Goal: Transaction & Acquisition: Book appointment/travel/reservation

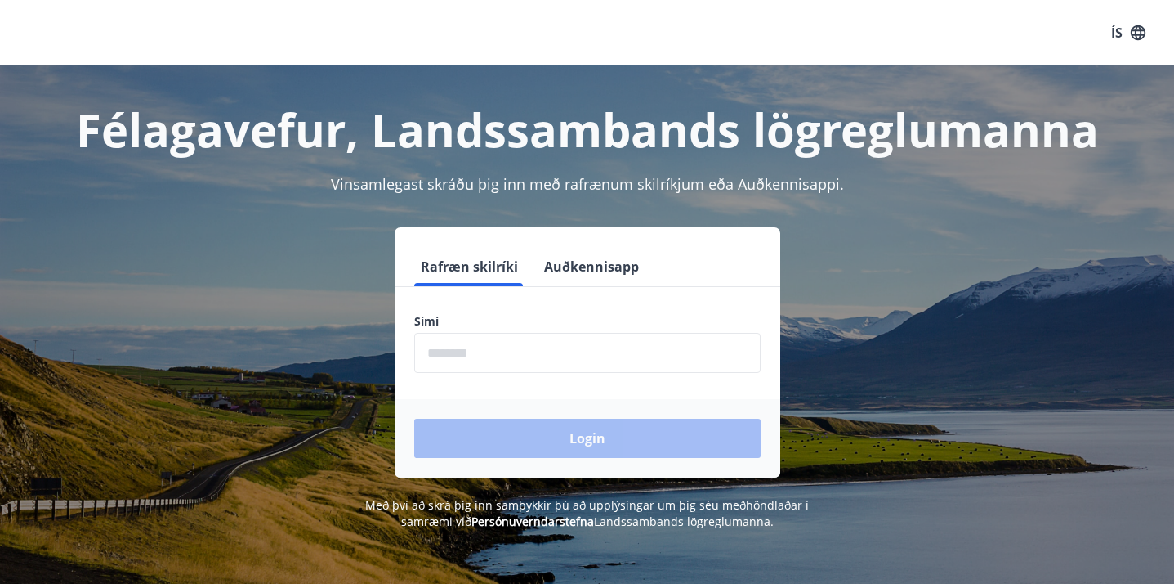
click at [467, 358] on input "phone" at bounding box center [587, 353] width 347 height 40
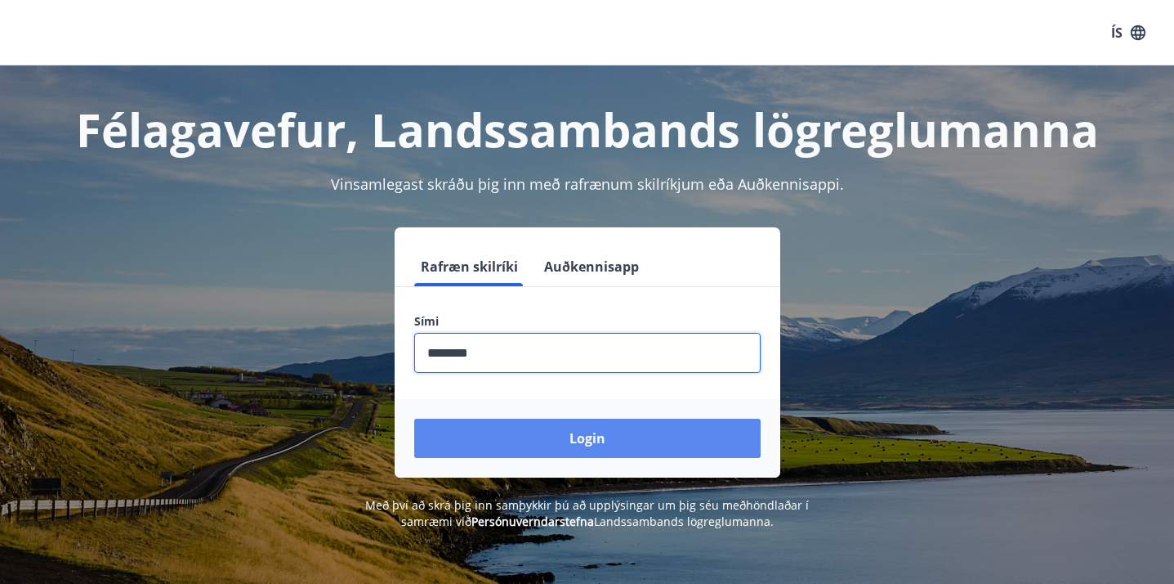
type input "********"
click at [563, 432] on button "Login" at bounding box center [587, 437] width 347 height 39
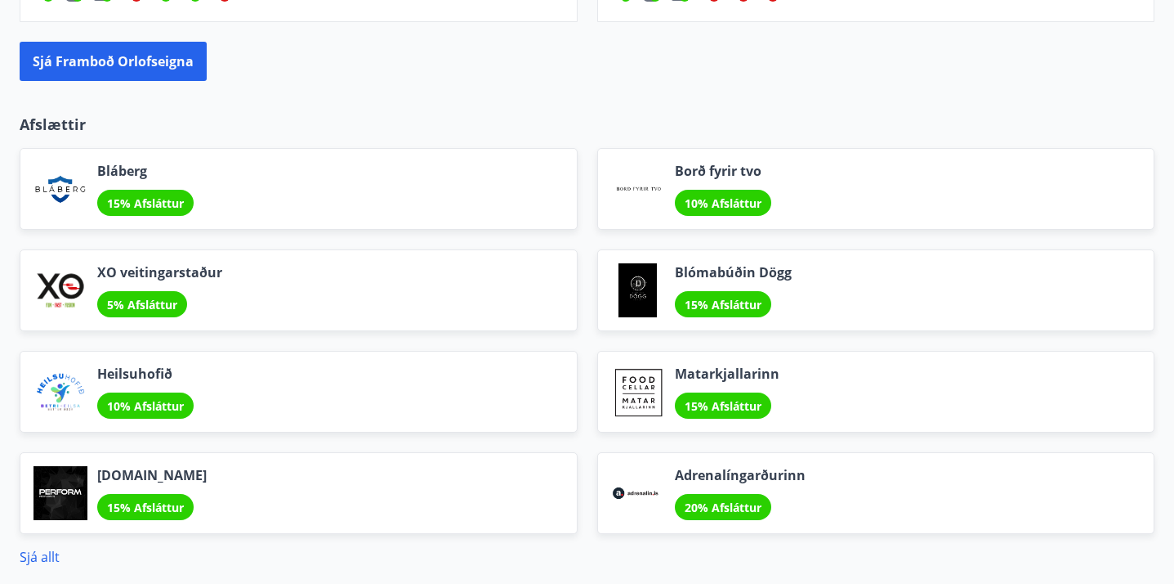
scroll to position [1806, 0]
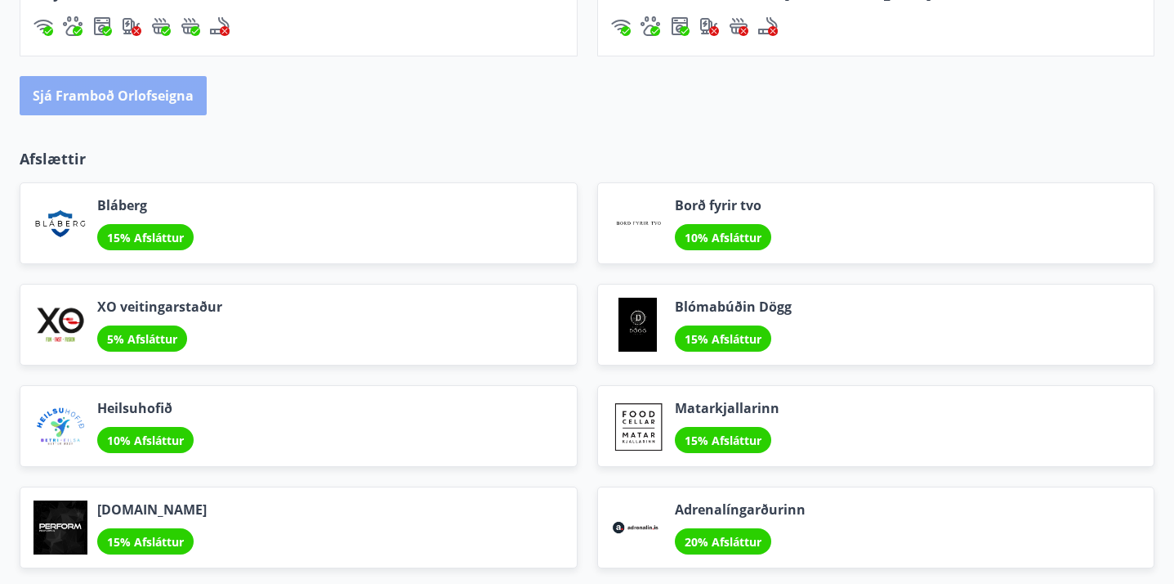
click at [144, 107] on button "Sjá framboð orlofseigna" at bounding box center [113, 95] width 187 height 39
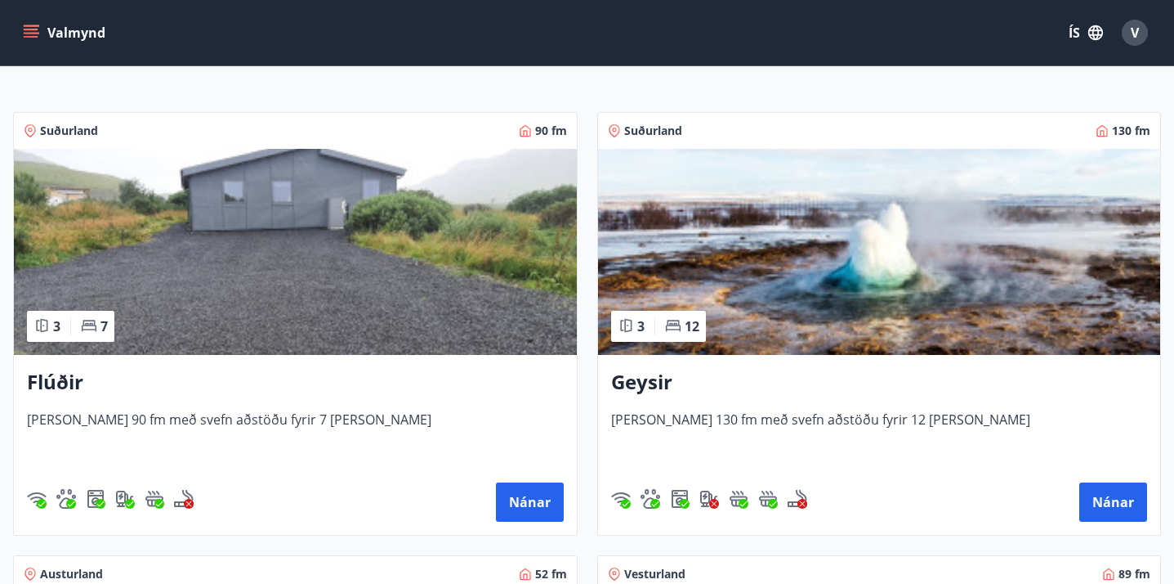
scroll to position [255, 0]
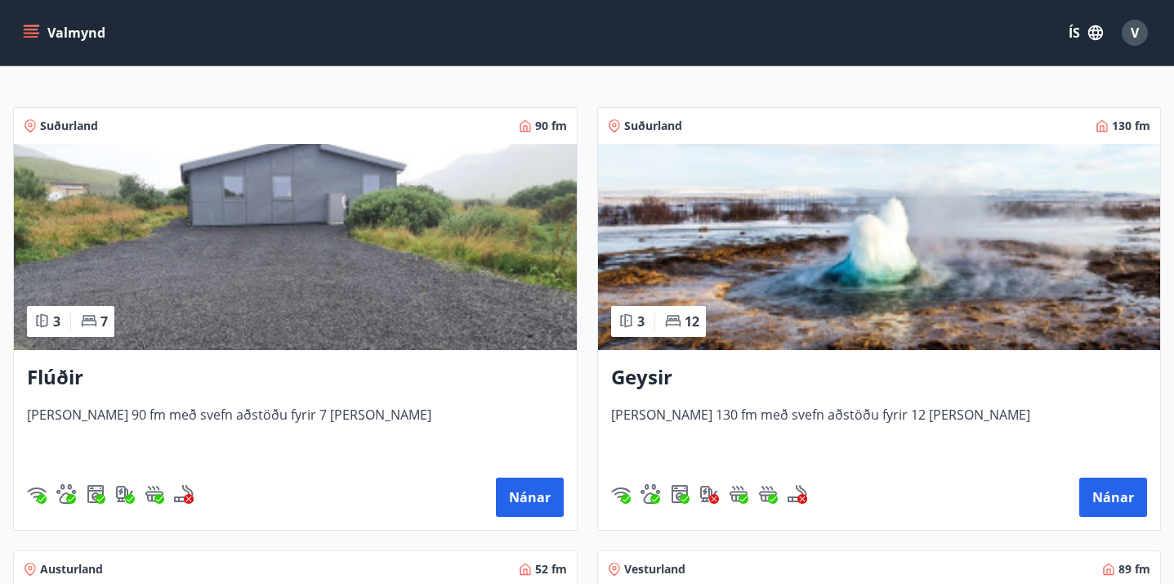
click at [239, 228] on img at bounding box center [295, 247] width 563 height 206
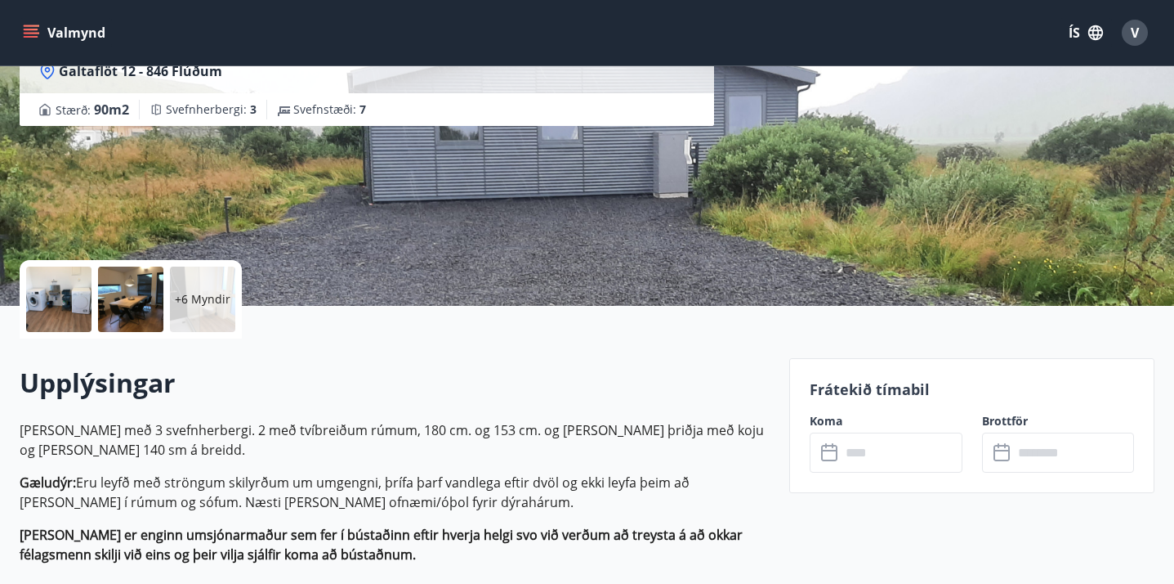
scroll to position [186, 0]
click at [868, 446] on input "text" at bounding box center [902, 452] width 122 height 40
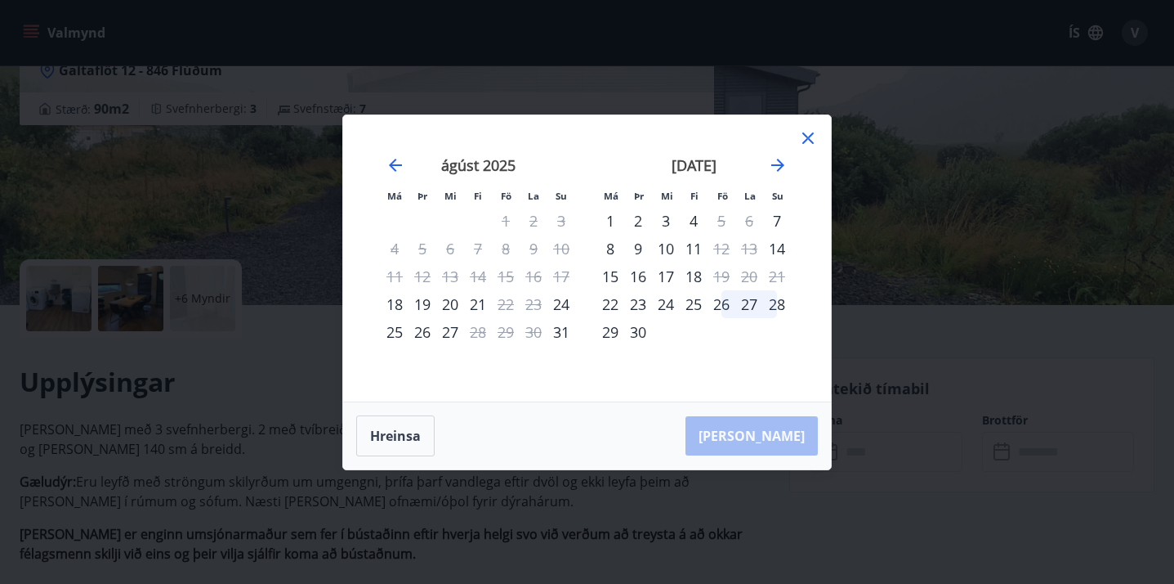
click at [804, 137] on icon at bounding box center [808, 138] width 20 height 20
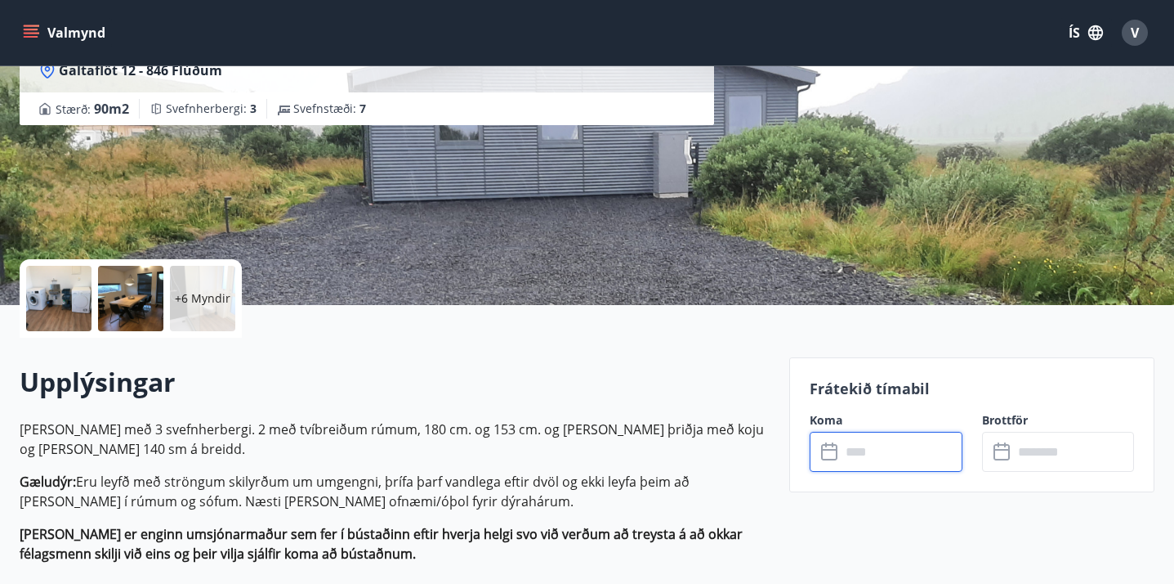
click at [853, 455] on input "text" at bounding box center [902, 452] width 122 height 40
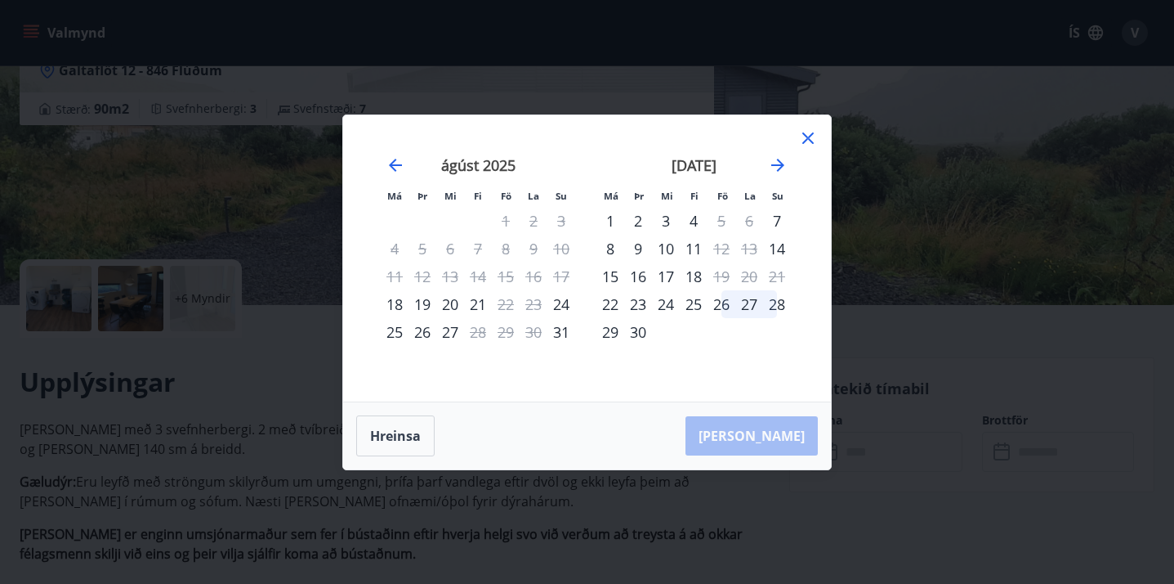
click at [812, 141] on icon at bounding box center [808, 138] width 20 height 20
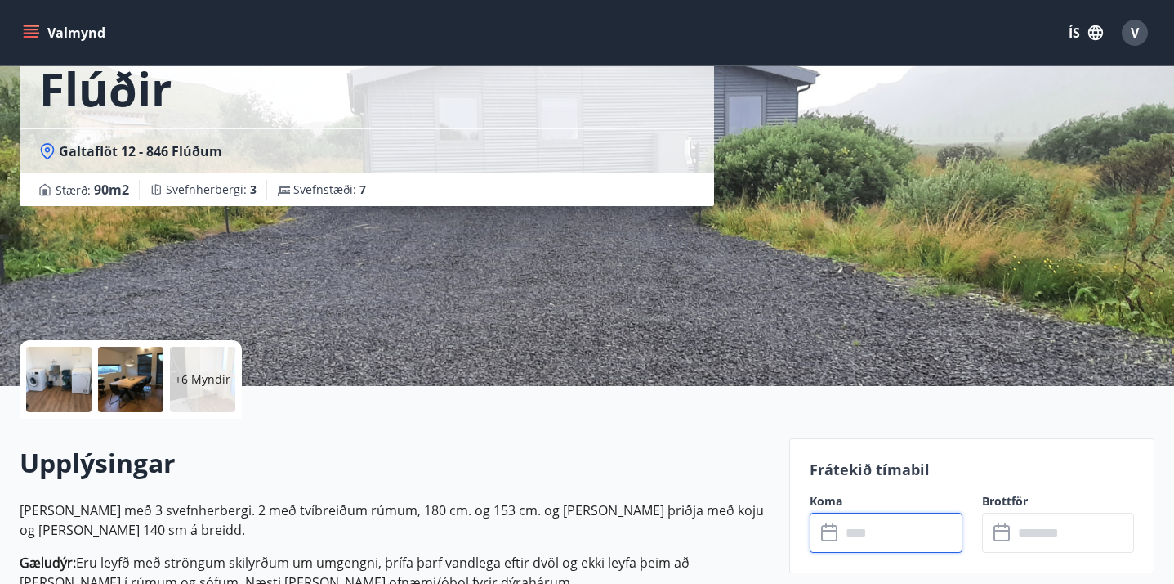
scroll to position [104, 0]
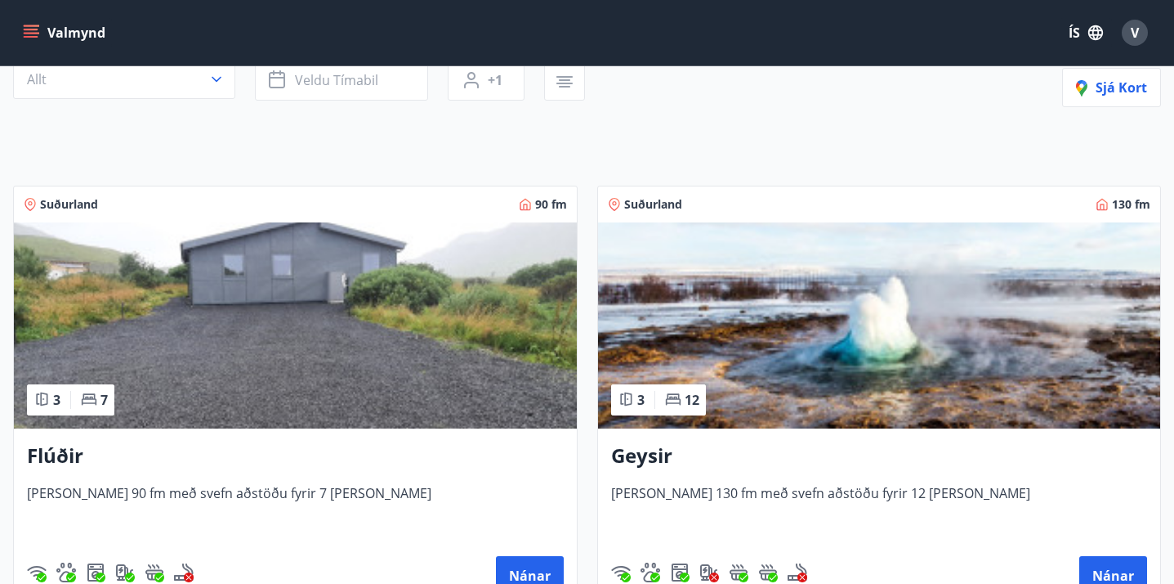
scroll to position [191, 0]
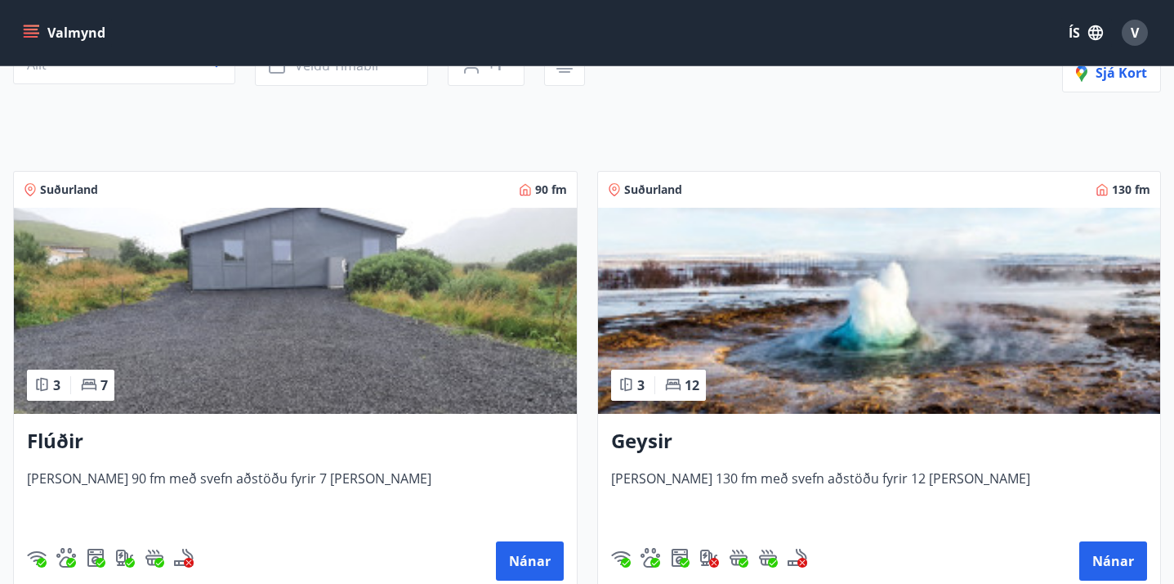
click at [746, 331] on img at bounding box center [879, 311] width 563 height 206
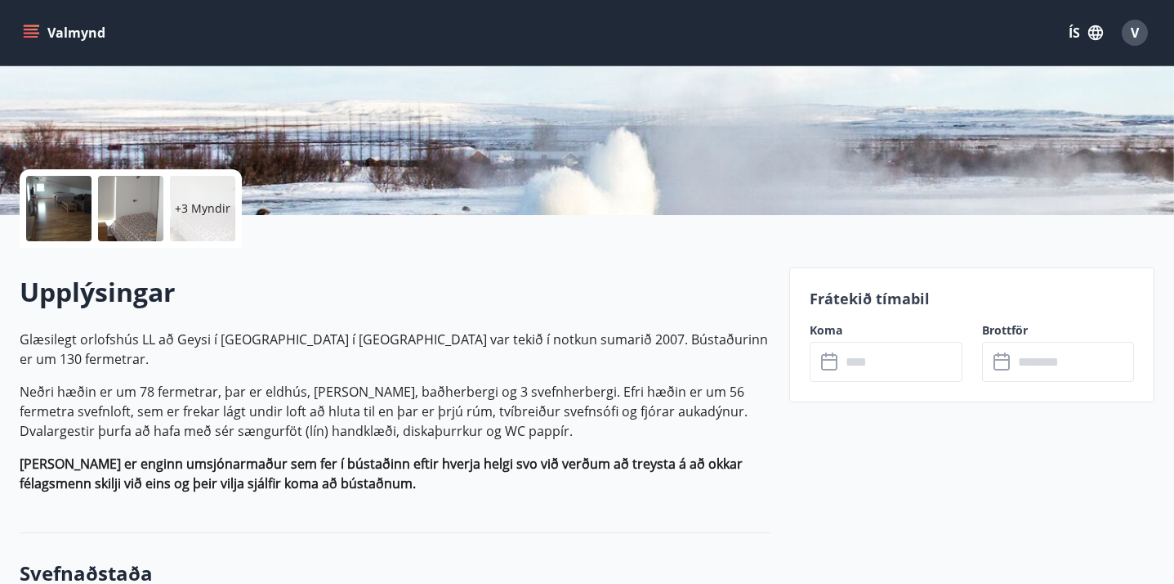
scroll to position [277, 0]
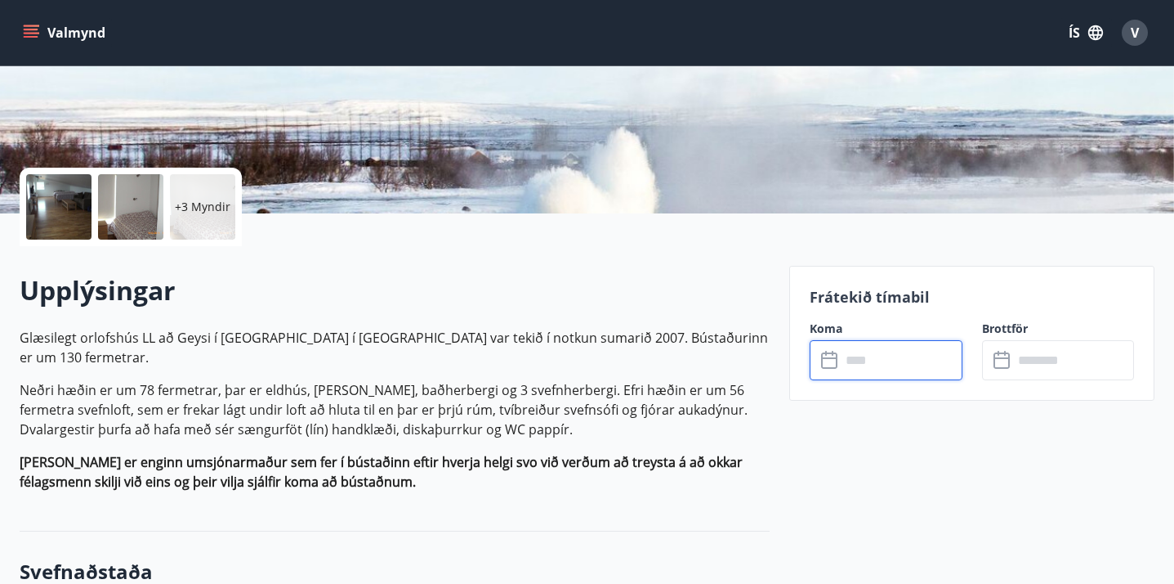
click at [869, 369] on input "text" at bounding box center [902, 360] width 122 height 40
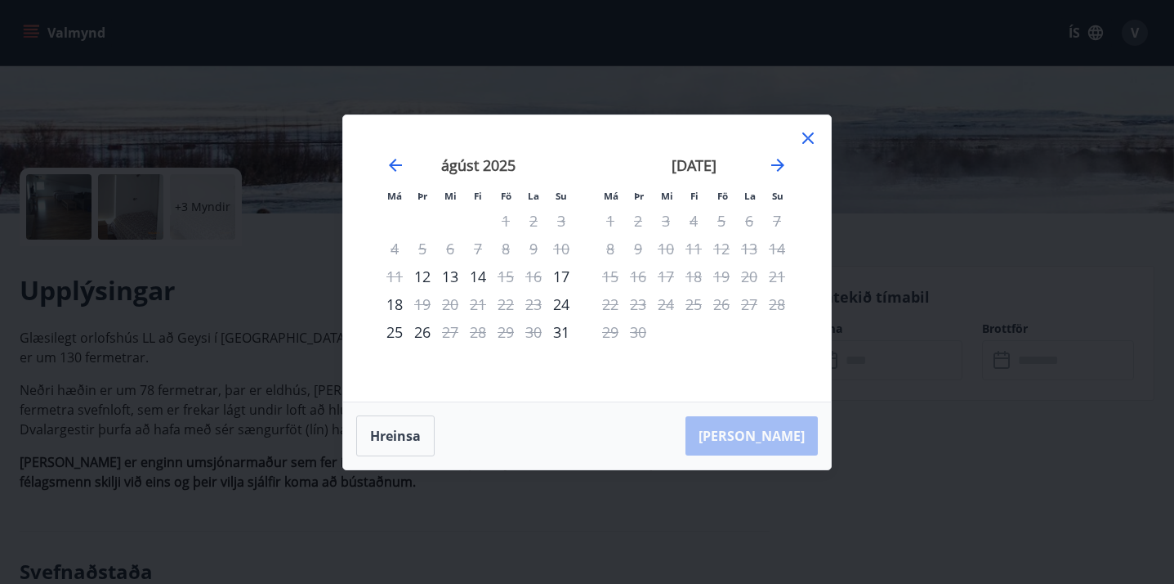
click at [815, 141] on icon at bounding box center [808, 138] width 20 height 20
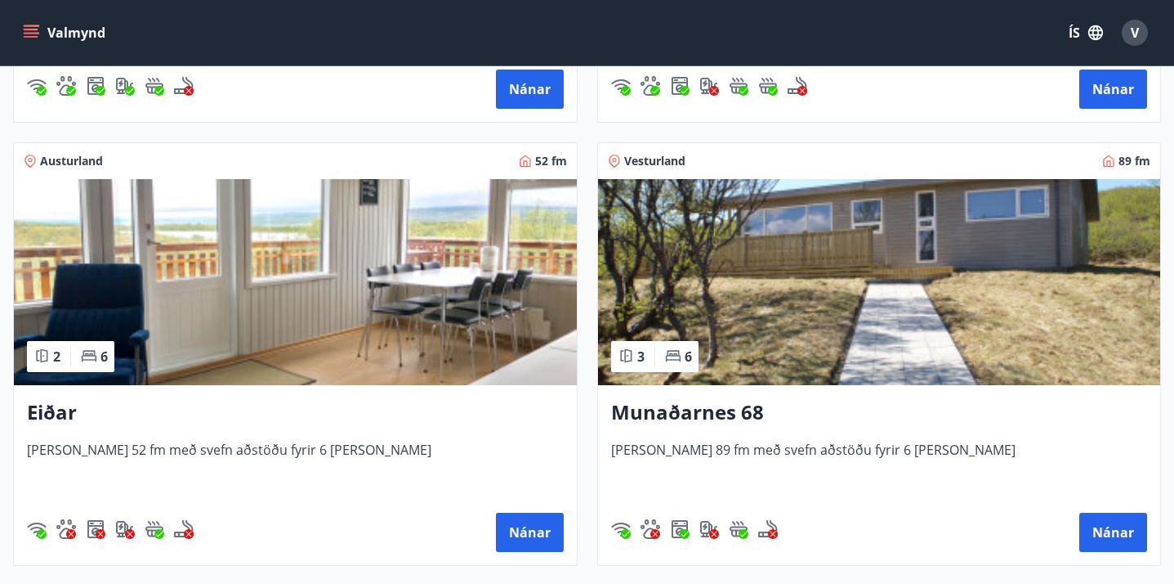
scroll to position [664, 0]
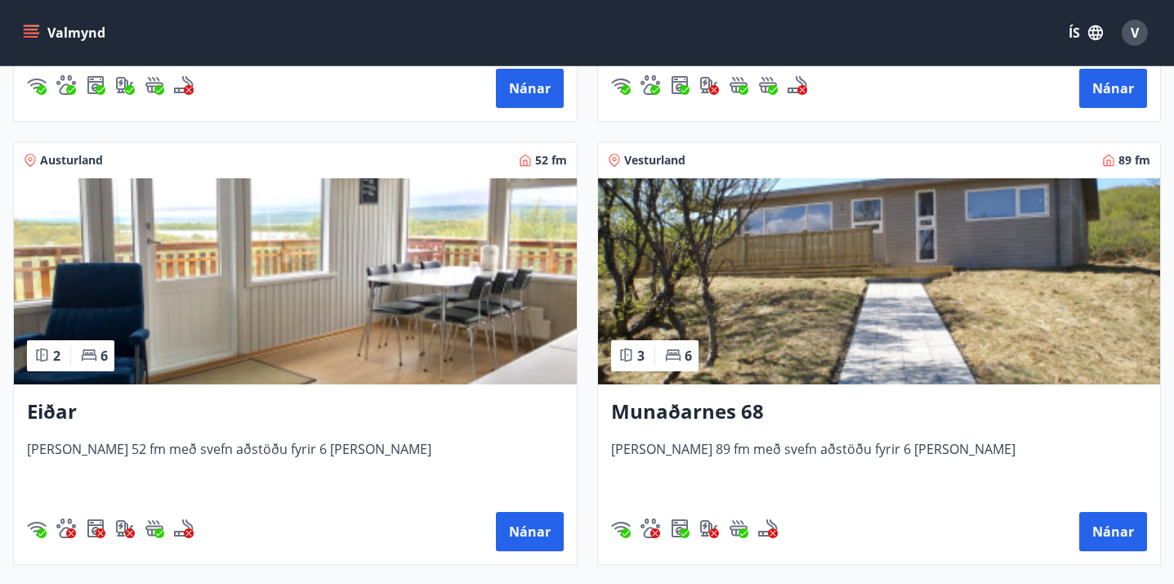
click at [754, 269] on img at bounding box center [879, 281] width 563 height 206
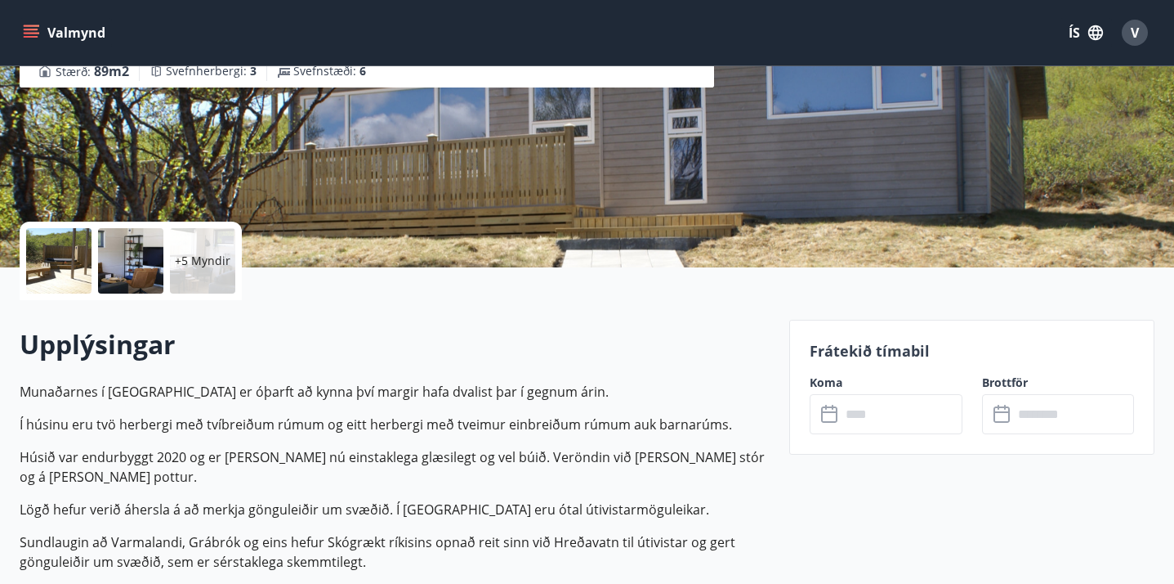
scroll to position [224, 0]
click at [852, 412] on input "text" at bounding box center [902, 413] width 122 height 40
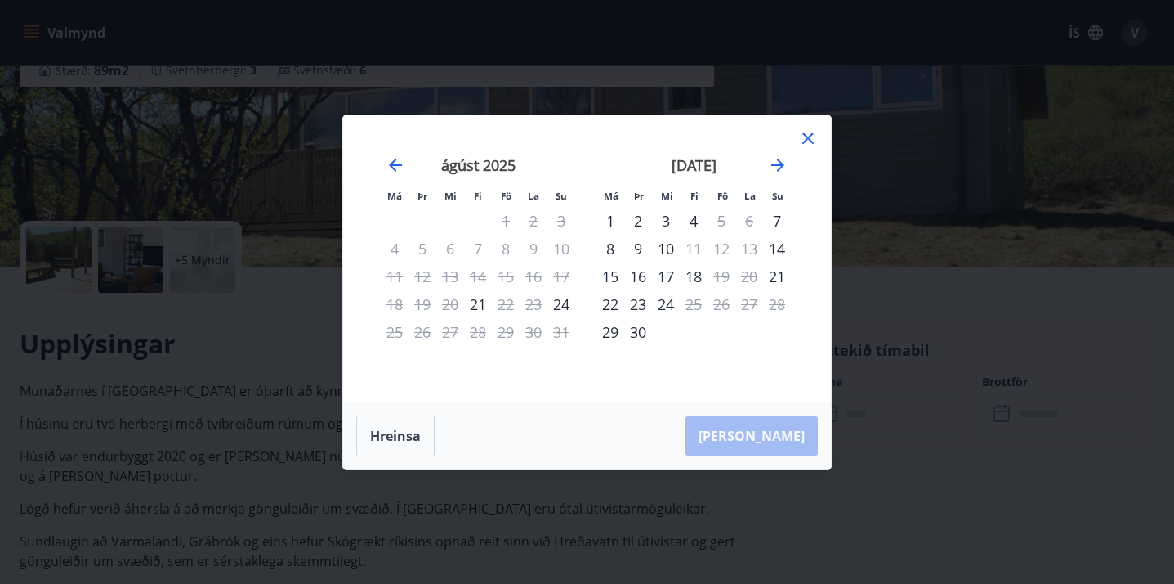
click at [814, 141] on icon at bounding box center [808, 138] width 20 height 20
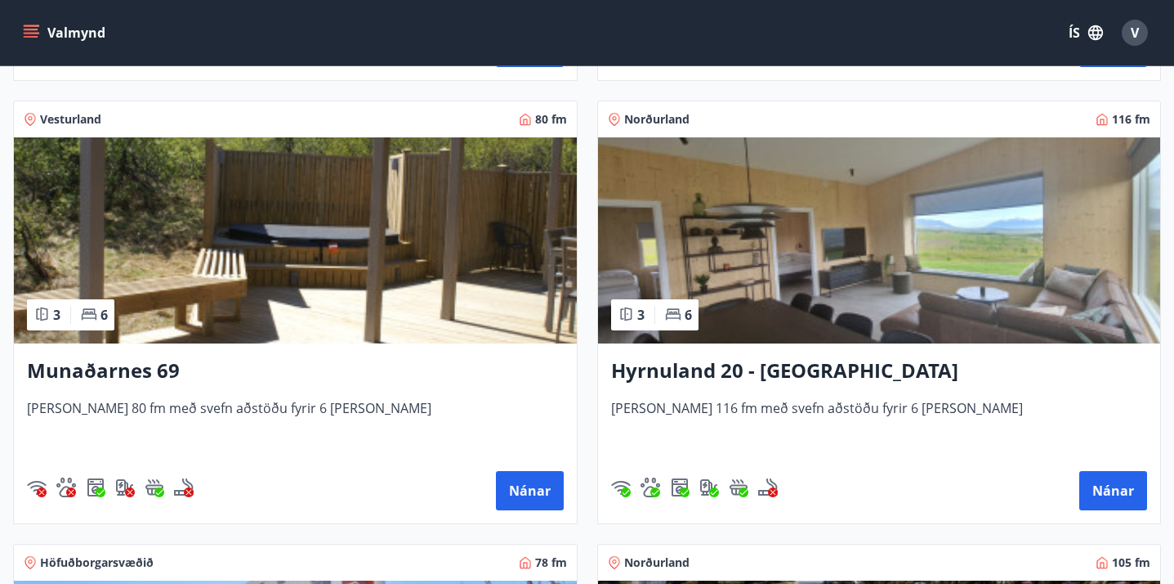
scroll to position [1157, 0]
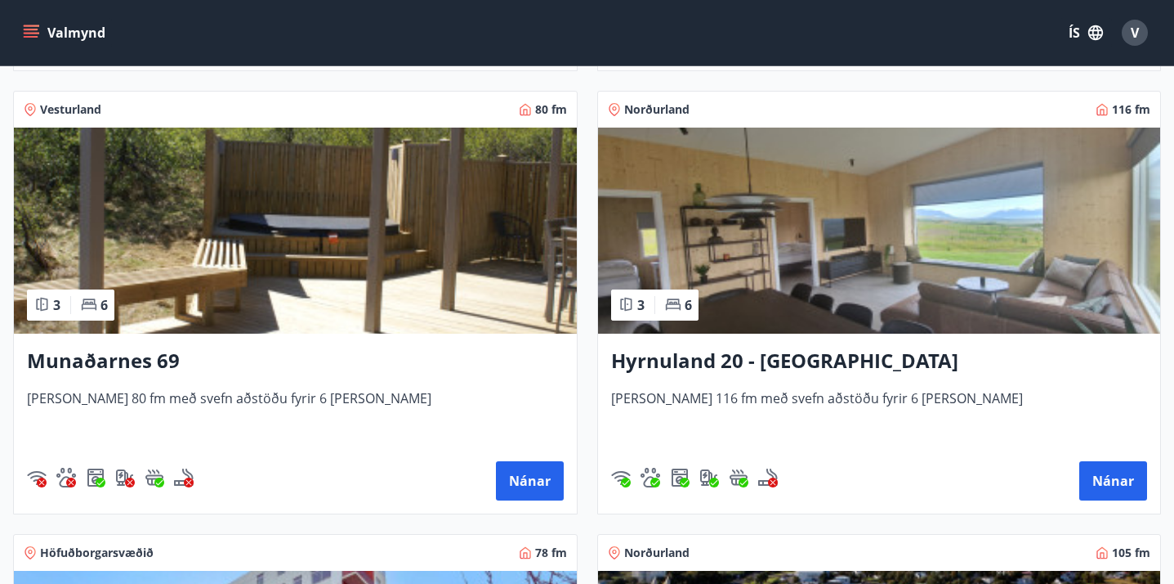
click at [204, 204] on img at bounding box center [295, 230] width 563 height 206
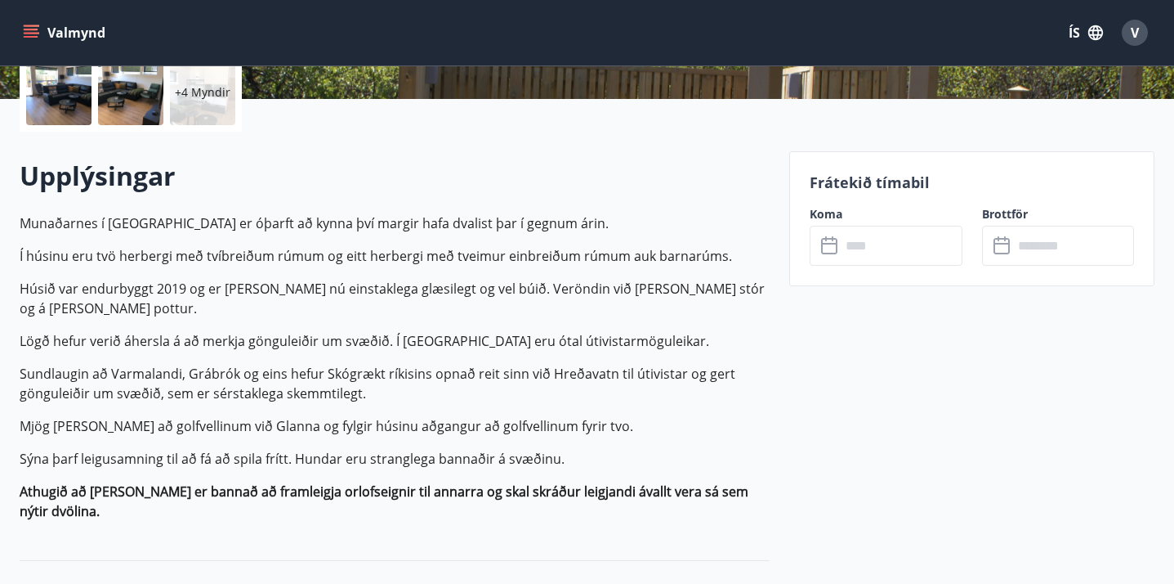
scroll to position [394, 0]
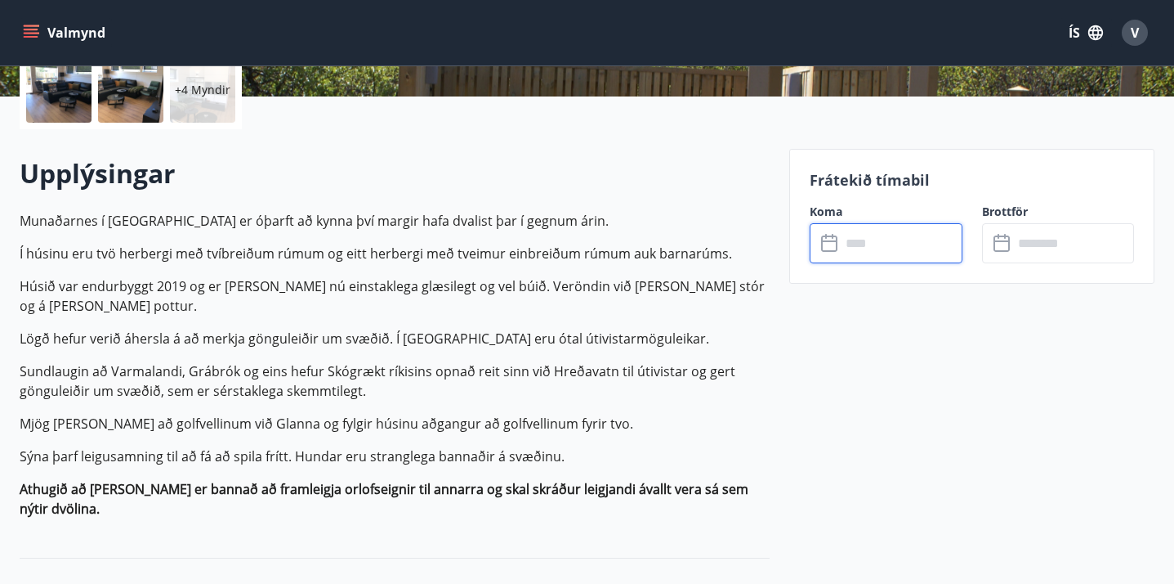
click at [845, 236] on input "text" at bounding box center [902, 243] width 122 height 40
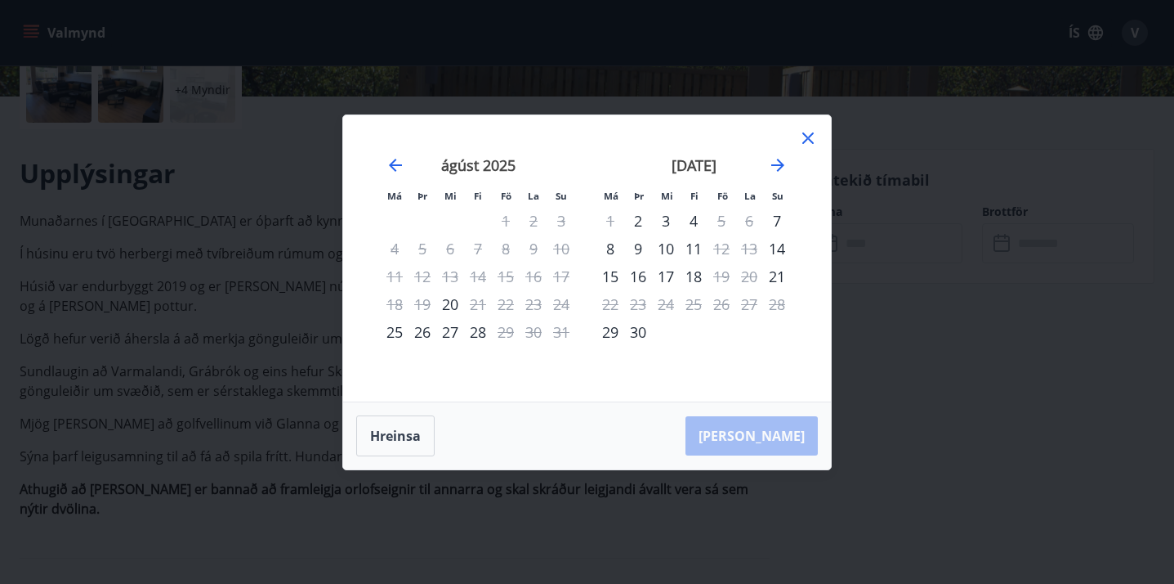
click at [815, 144] on icon at bounding box center [808, 138] width 20 height 20
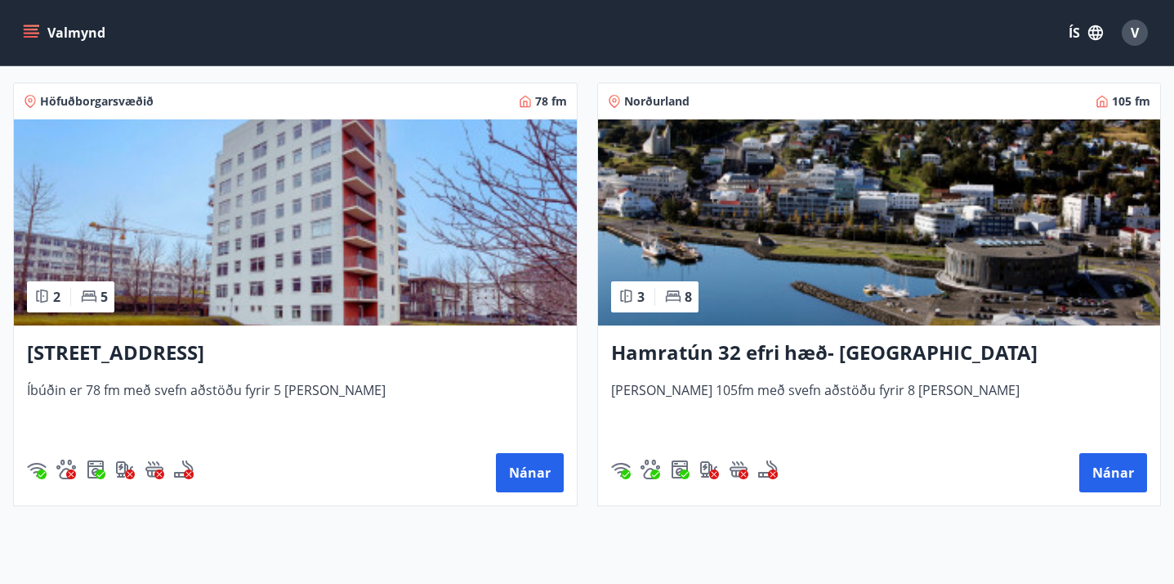
scroll to position [1613, 0]
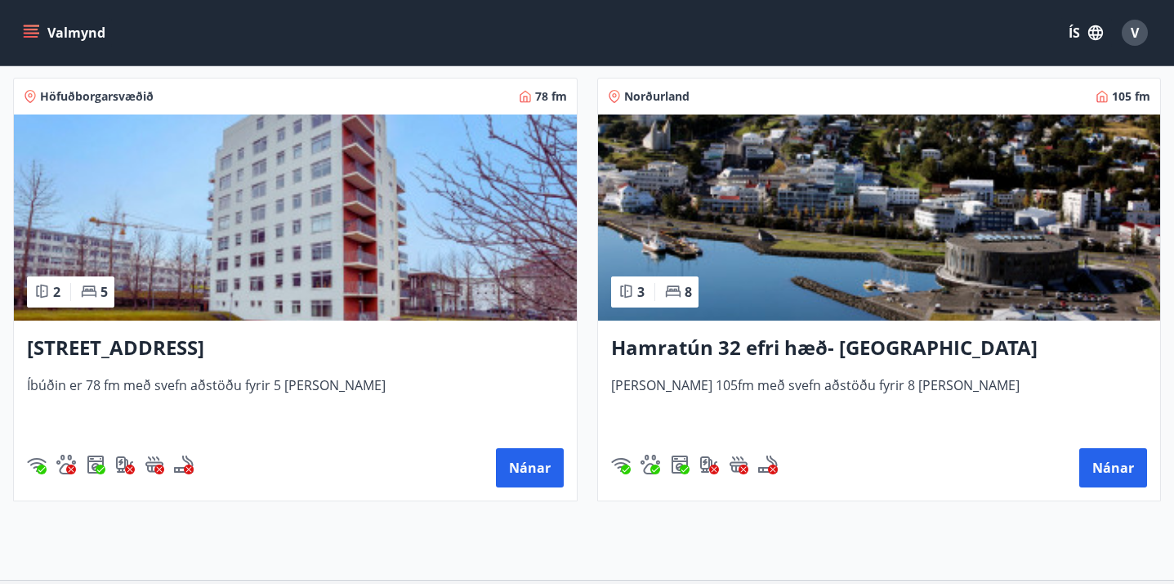
click at [763, 241] on img at bounding box center [879, 217] width 563 height 206
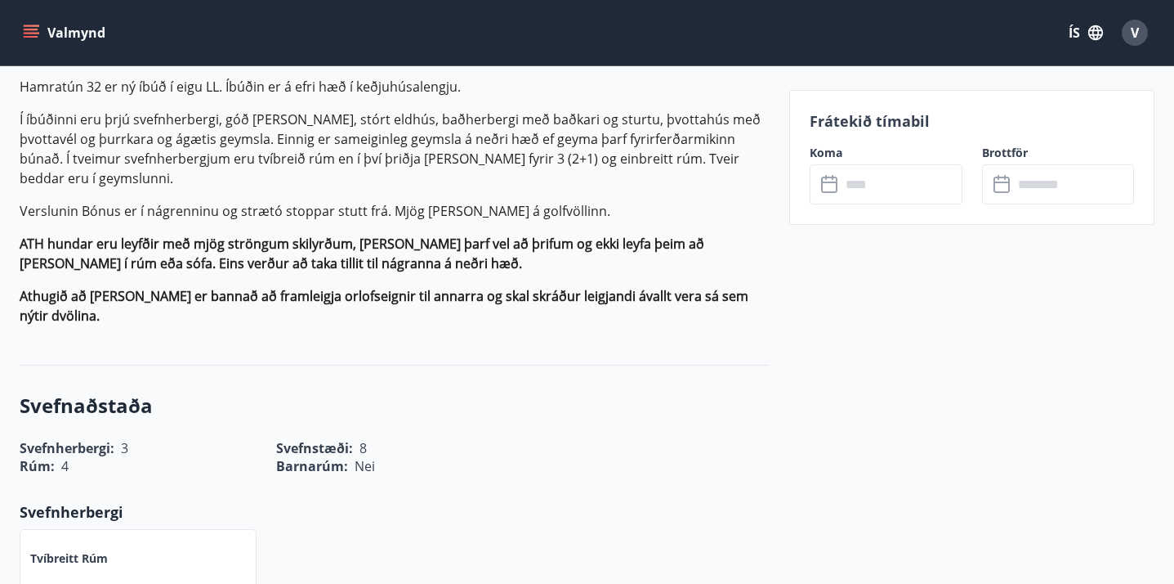
scroll to position [490, 0]
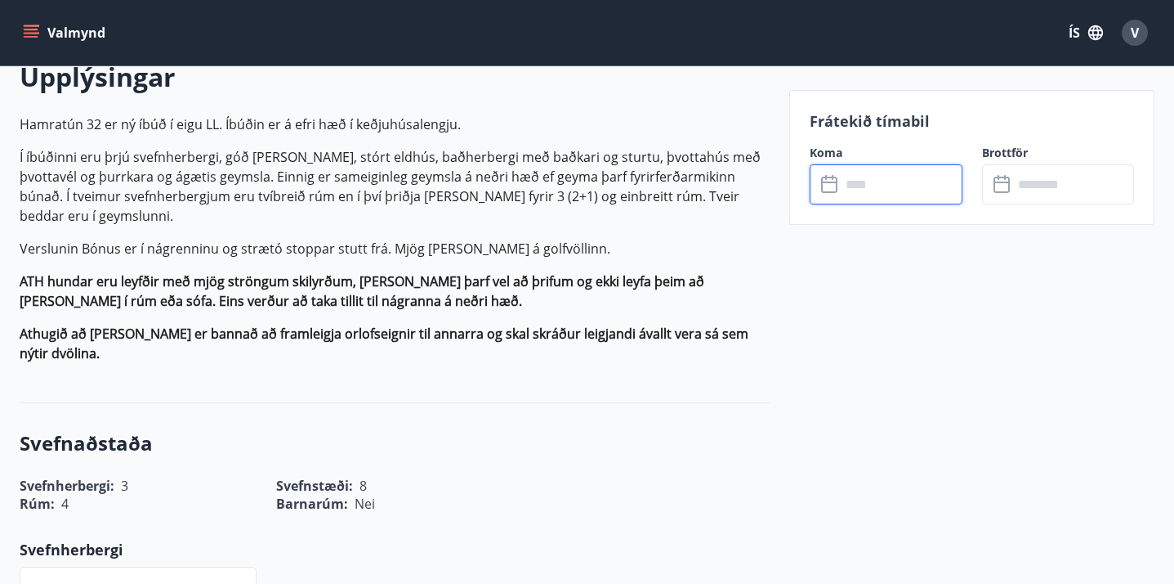
click at [860, 190] on input "text" at bounding box center [902, 184] width 122 height 40
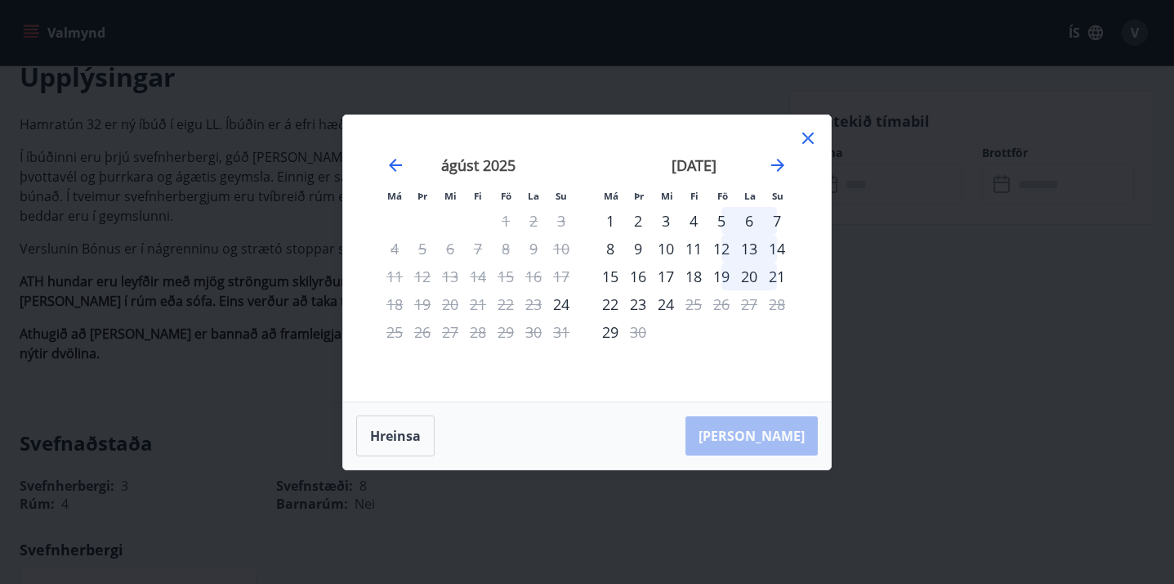
click at [809, 142] on icon at bounding box center [808, 138] width 20 height 20
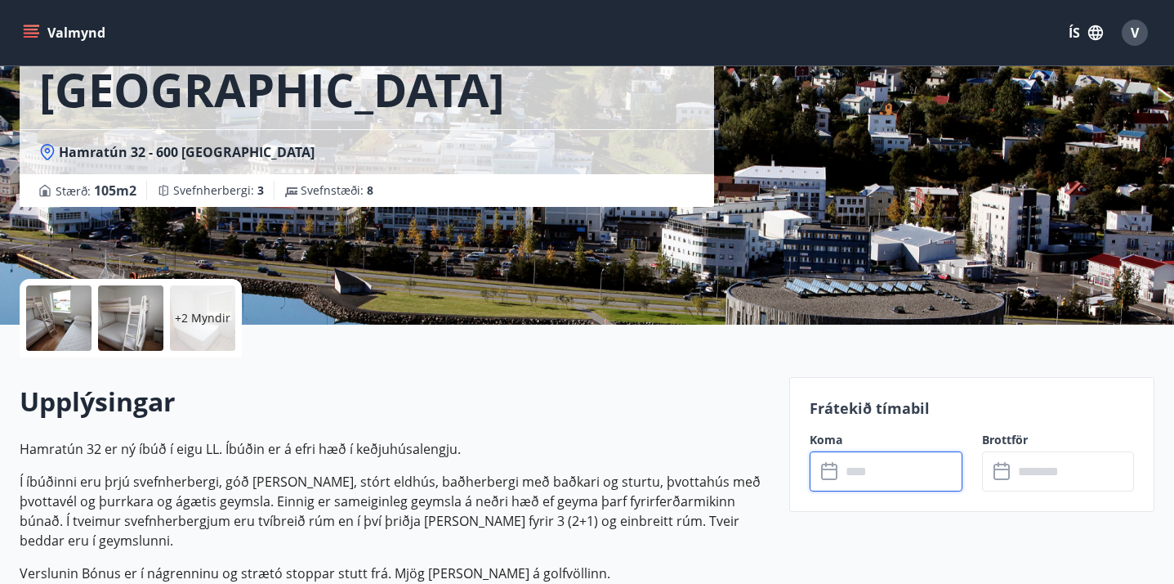
scroll to position [0, 0]
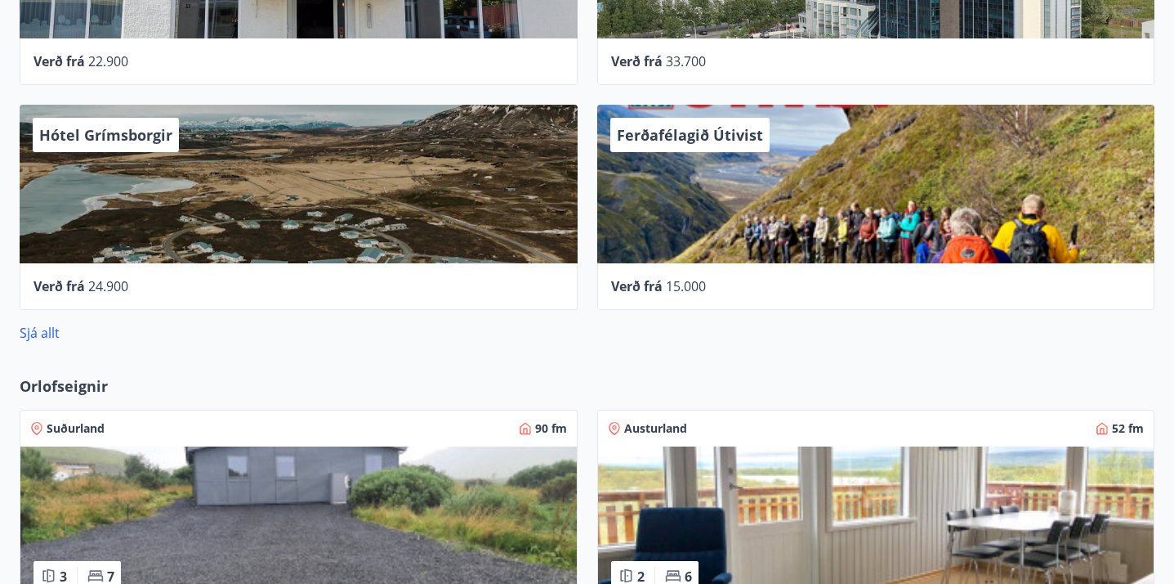
scroll to position [870, 0]
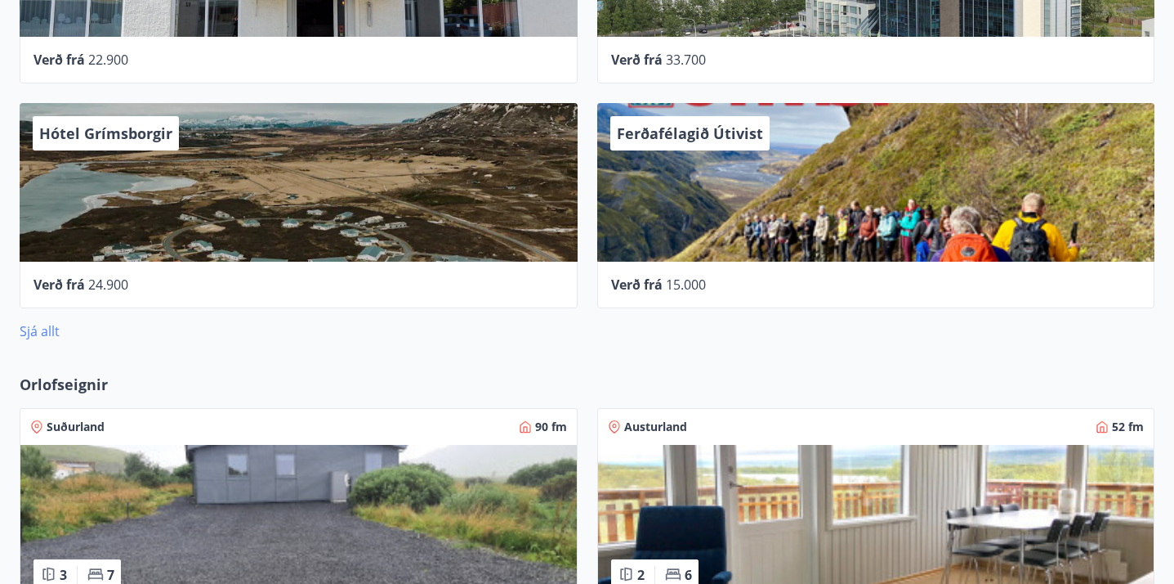
click at [48, 333] on link "Sjá allt" at bounding box center [40, 331] width 40 height 18
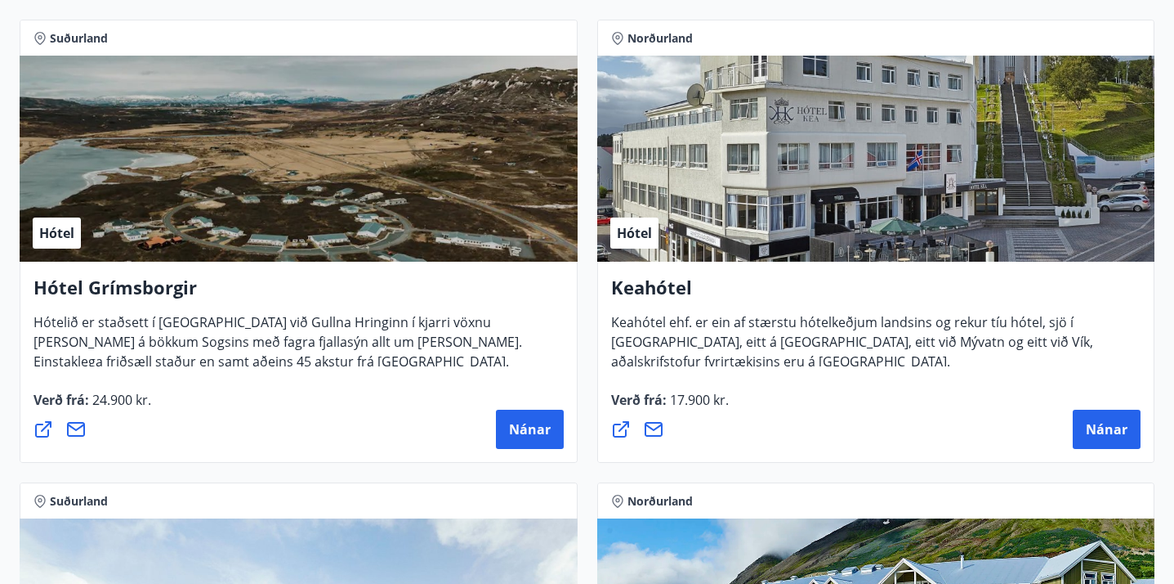
scroll to position [1213, 0]
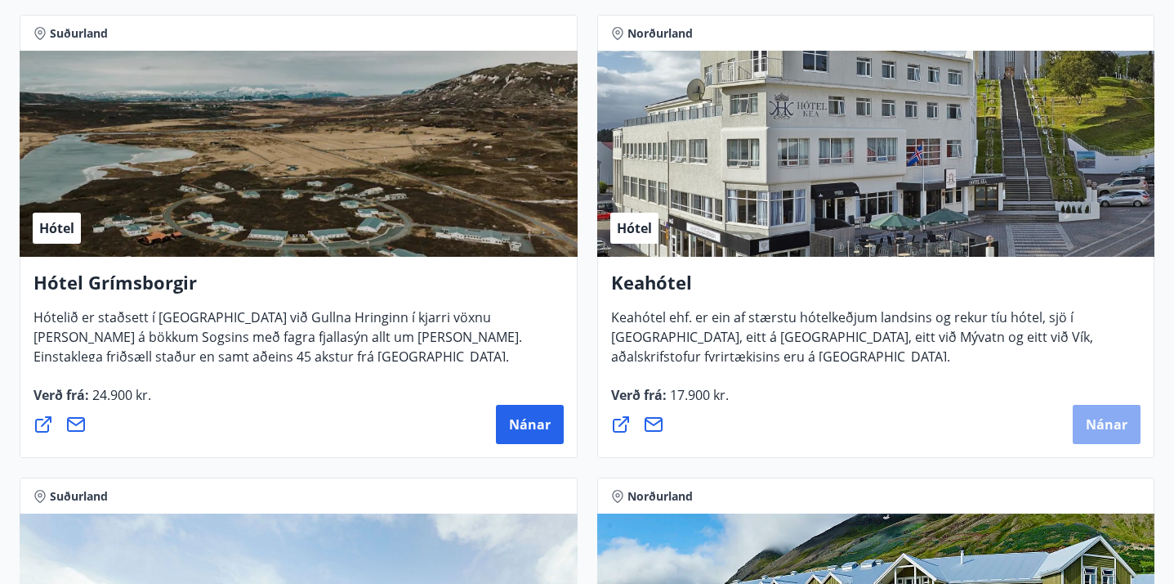
click at [1107, 421] on span "Nánar" at bounding box center [1107, 424] width 42 height 18
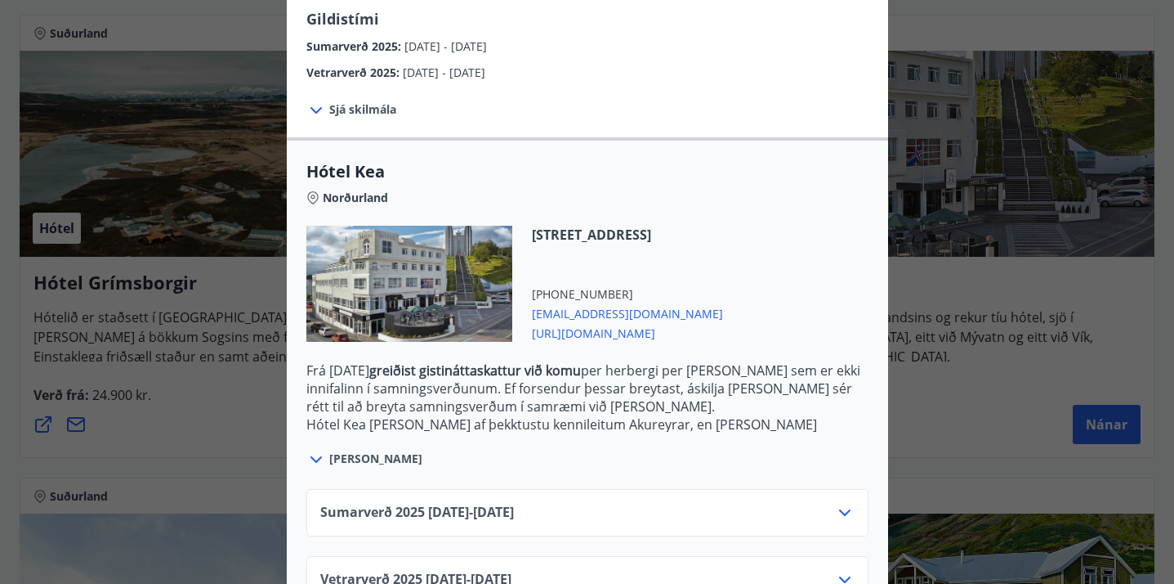
scroll to position [337, 0]
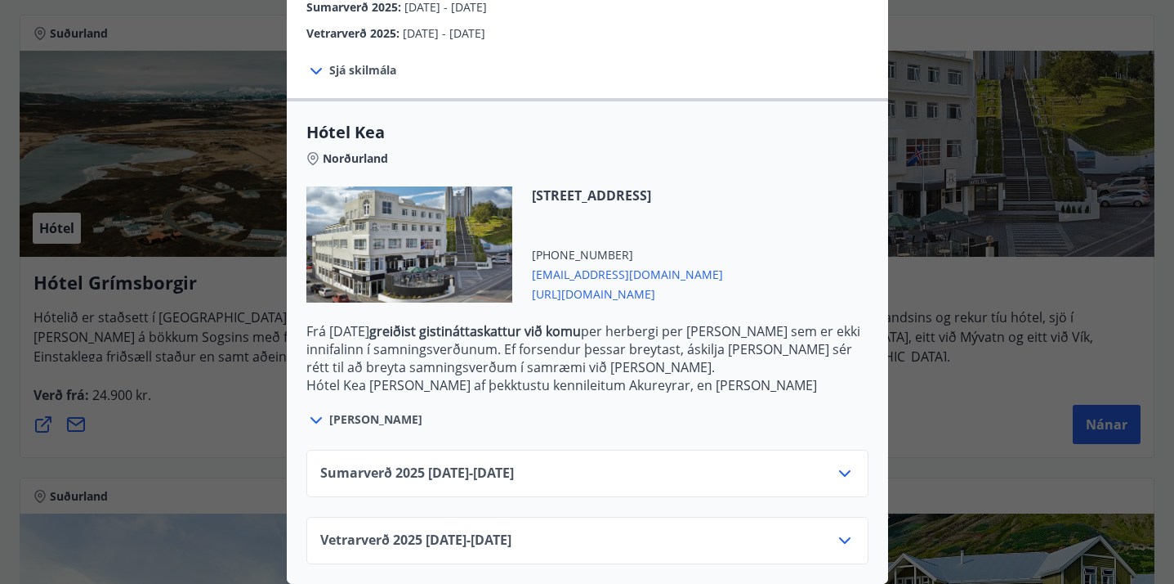
click at [843, 539] on icon at bounding box center [845, 540] width 20 height 20
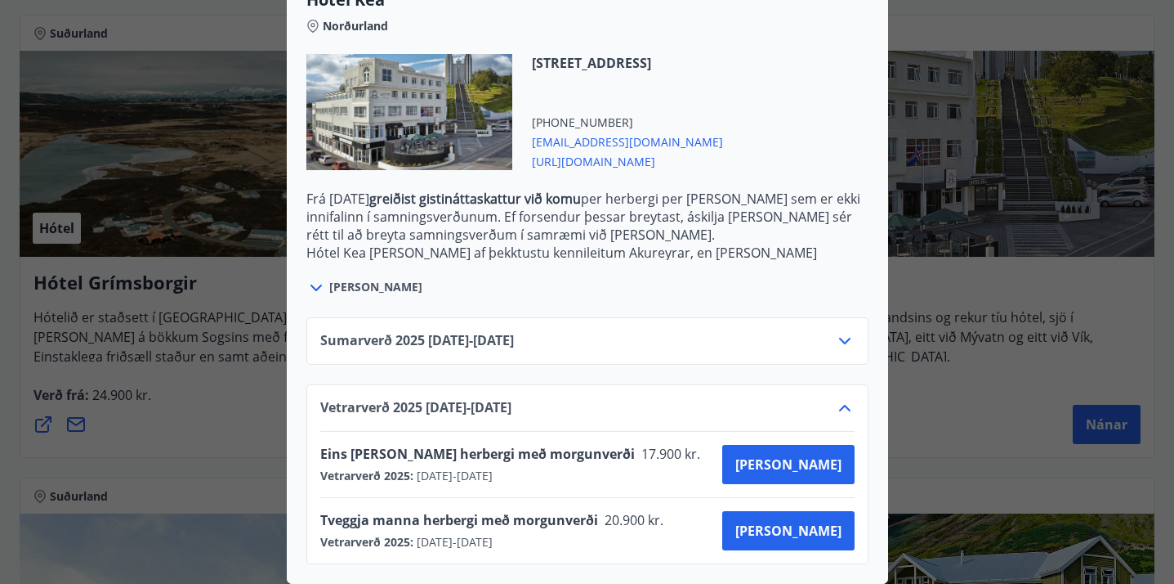
click at [845, 336] on icon at bounding box center [845, 341] width 20 height 20
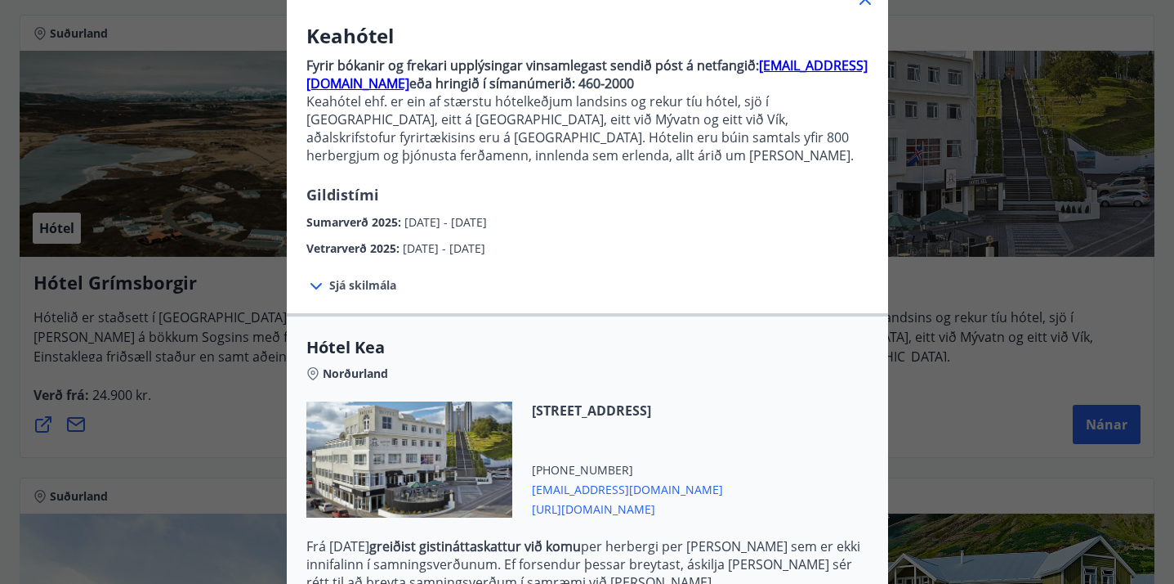
scroll to position [0, 0]
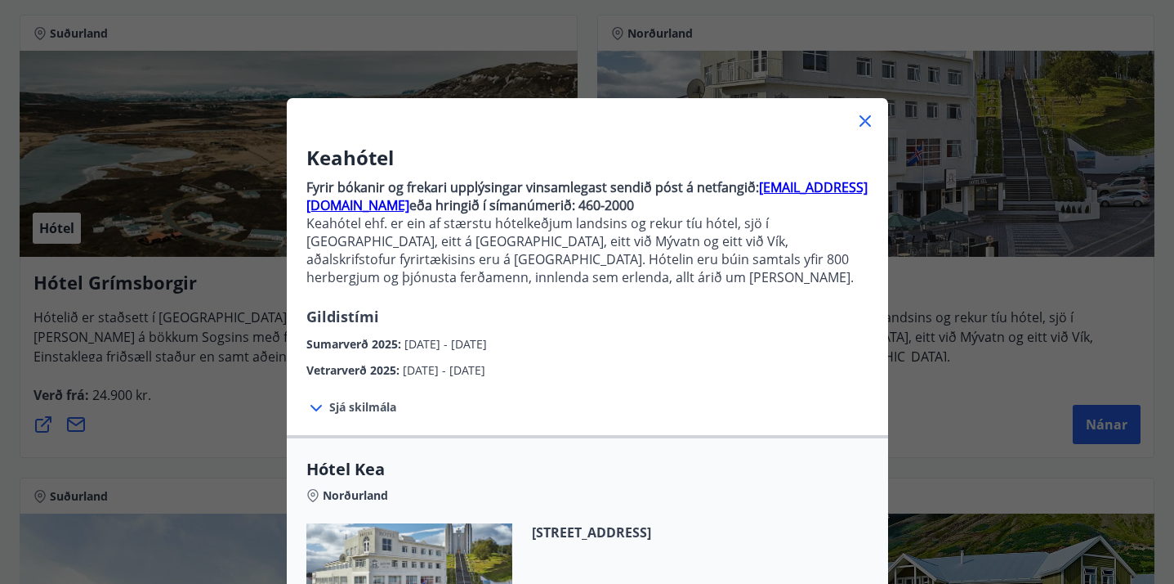
click at [868, 123] on icon at bounding box center [866, 121] width 20 height 20
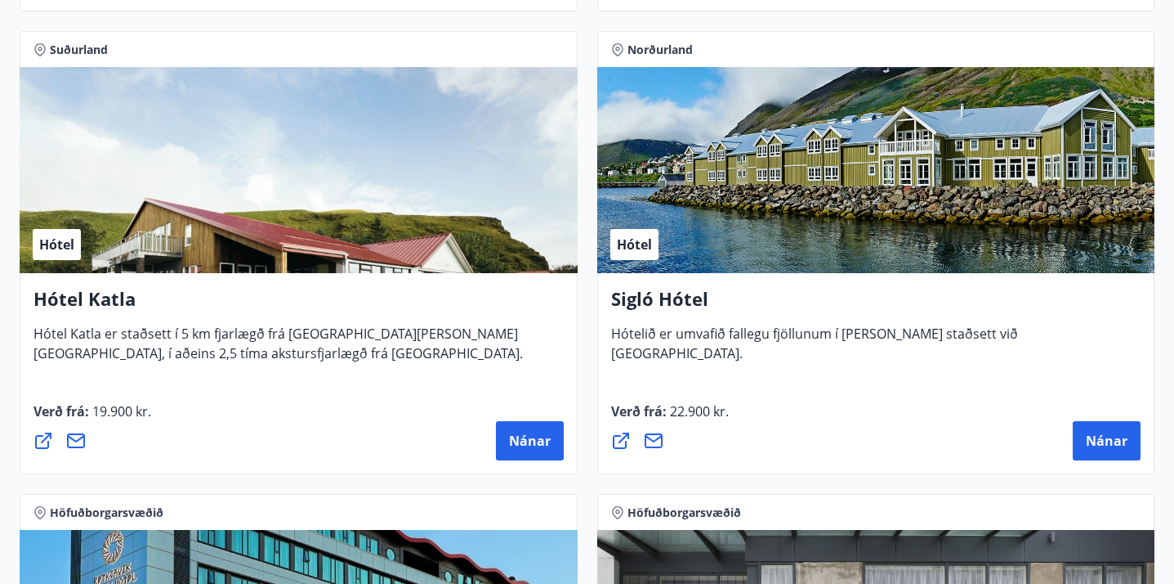
scroll to position [1660, 0]
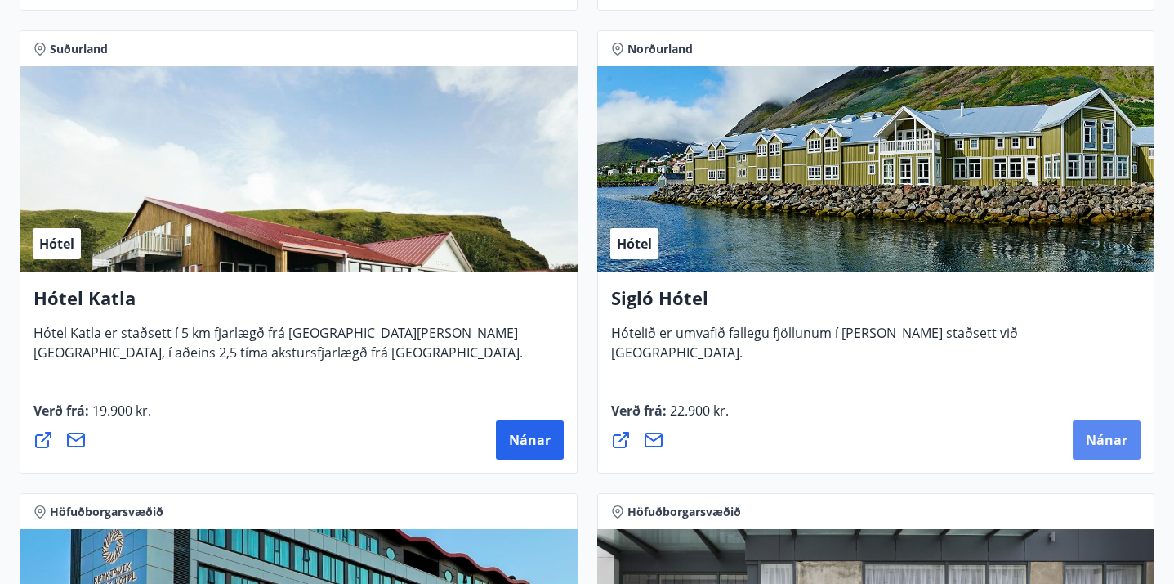
click at [1097, 442] on span "Nánar" at bounding box center [1107, 440] width 42 height 18
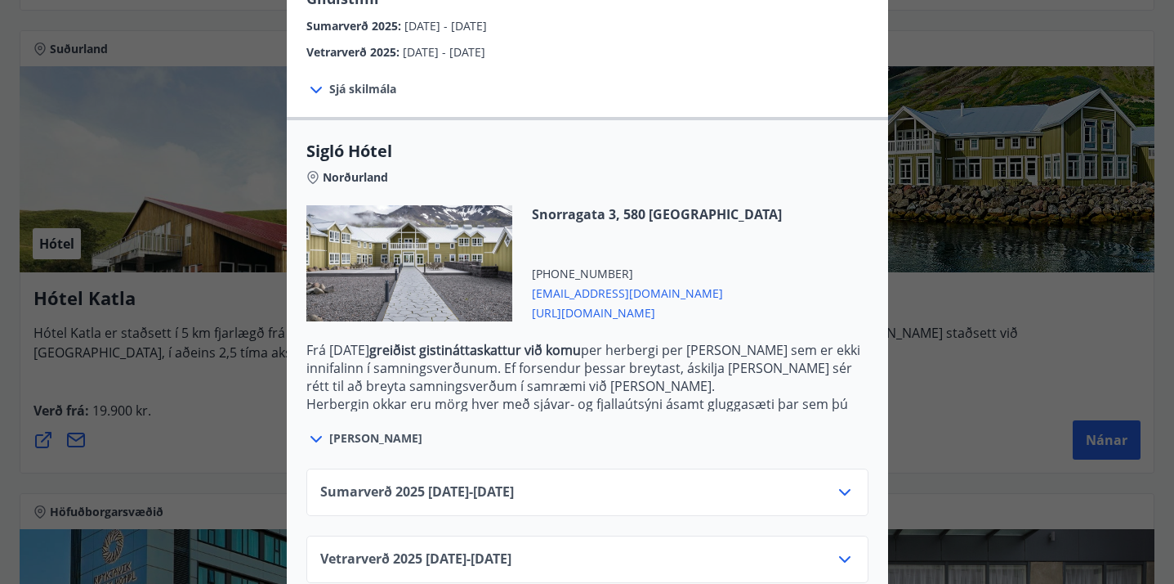
scroll to position [337, 0]
click at [850, 481] on icon at bounding box center [845, 491] width 20 height 20
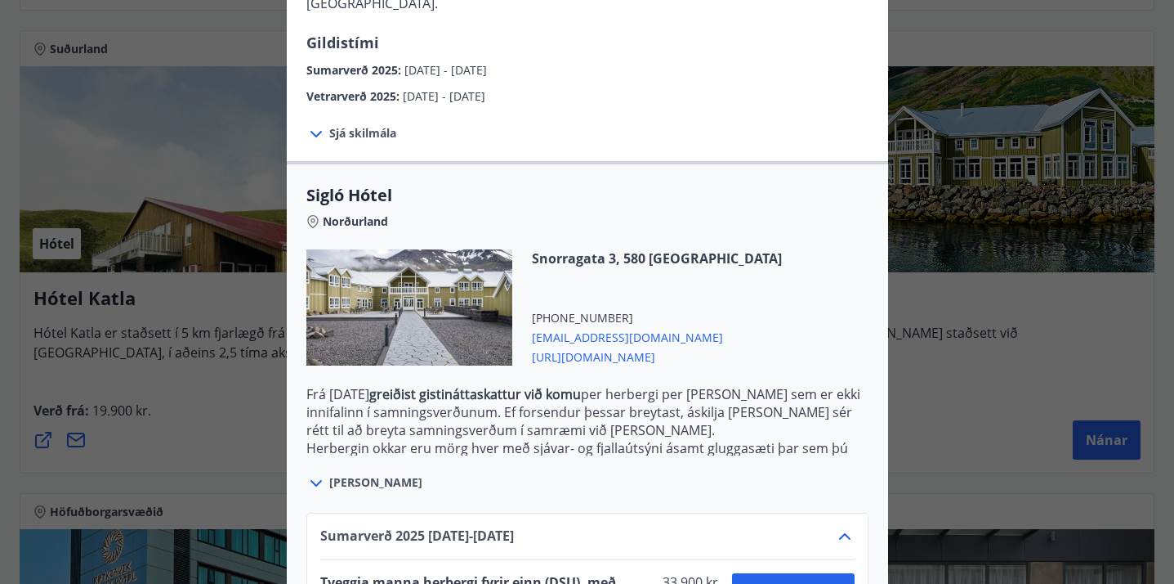
scroll to position [0, 0]
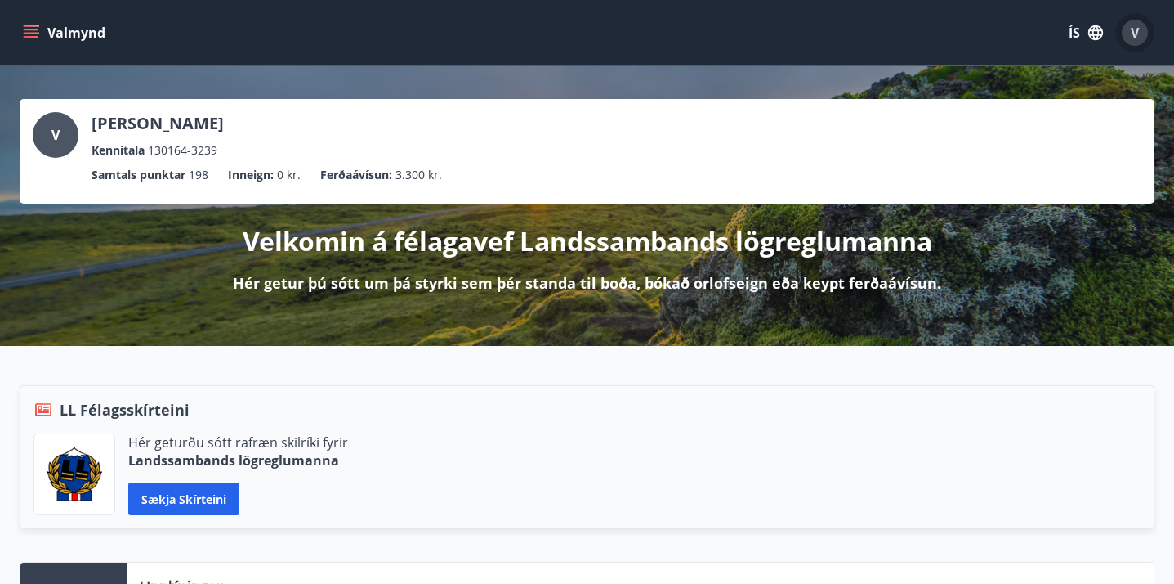
click at [1133, 33] on span "V" at bounding box center [1135, 33] width 8 height 18
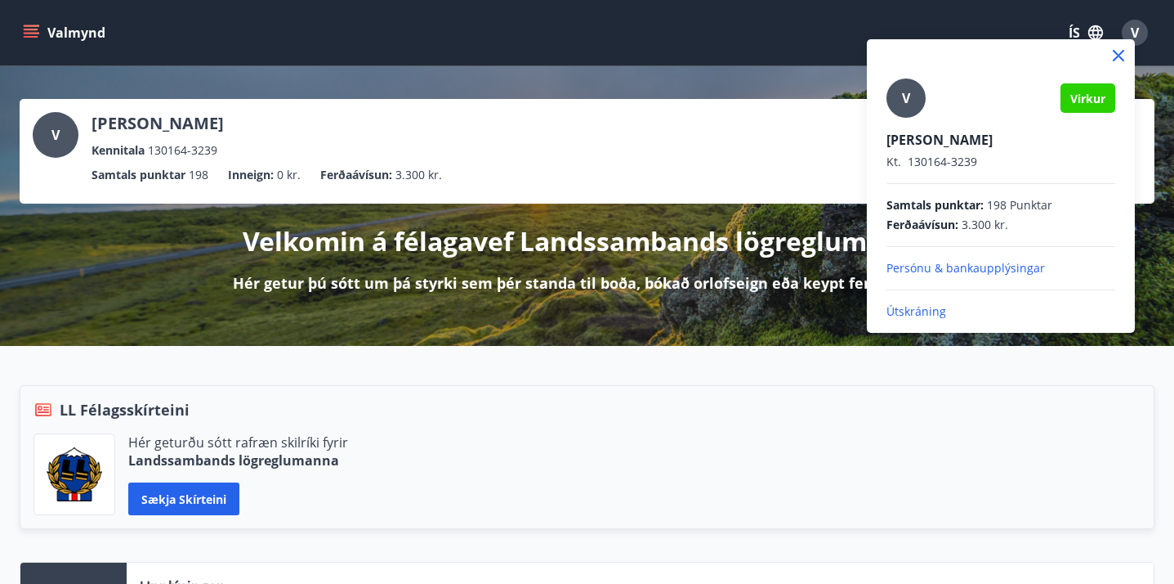
click at [941, 308] on p "Útskráning" at bounding box center [1001, 311] width 229 height 16
